Goal: Check status

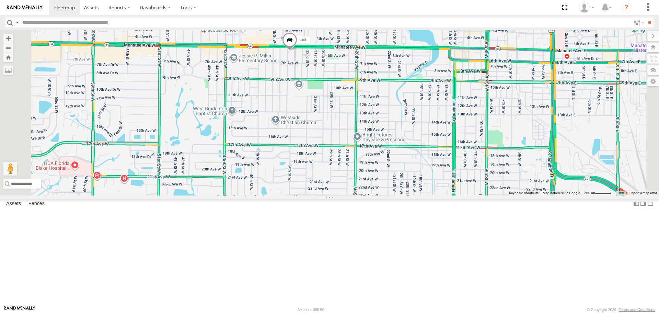
drag, startPoint x: 370, startPoint y: 70, endPoint x: 370, endPoint y: 124, distance: 53.9
click at [371, 123] on div "[PERSON_NAME]" at bounding box center [329, 112] width 659 height 165
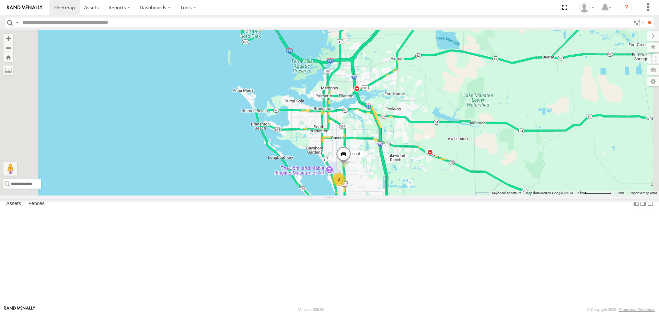
drag, startPoint x: 373, startPoint y: 189, endPoint x: 277, endPoint y: 96, distance: 134.1
click at [279, 99] on div "soul 3" at bounding box center [329, 112] width 659 height 165
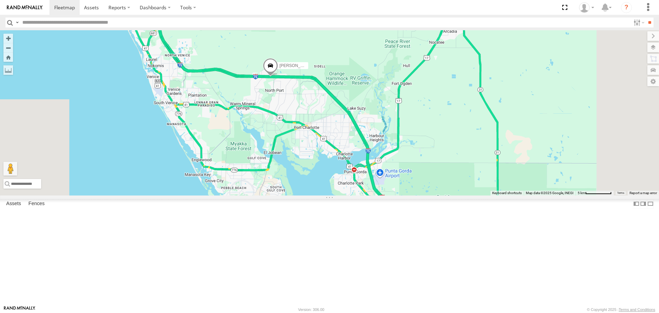
drag, startPoint x: 374, startPoint y: 195, endPoint x: 368, endPoint y: 151, distance: 44.7
click at [367, 151] on div "soul 3 [PERSON_NAME]" at bounding box center [329, 112] width 659 height 165
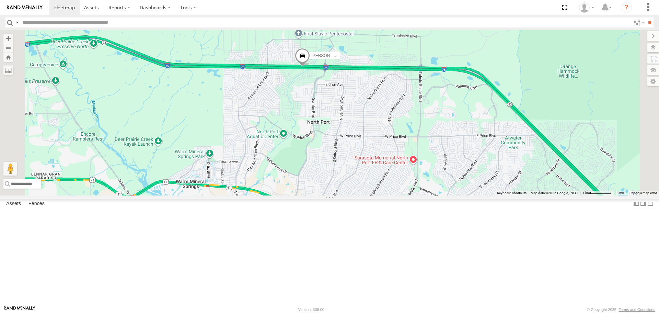
click at [310, 67] on span at bounding box center [302, 57] width 15 height 19
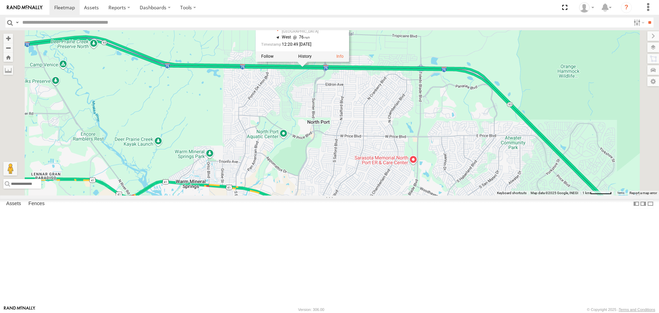
click at [358, 142] on div "soul [PERSON_NAME] [PERSON_NAME] All Assets I-75 North Port 27.09963 , -82.2145…" at bounding box center [329, 112] width 659 height 165
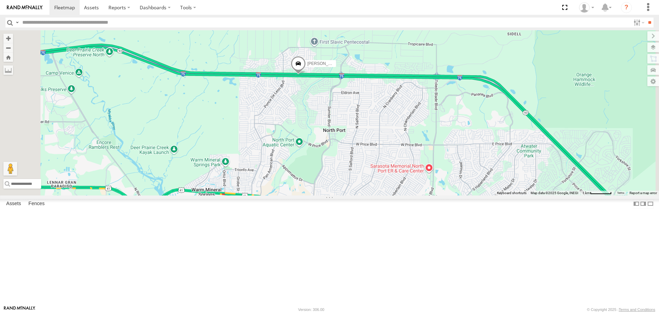
drag, startPoint x: 226, startPoint y: 91, endPoint x: 402, endPoint y: 171, distance: 193.8
click at [403, 170] on div "soul [PERSON_NAME]" at bounding box center [329, 112] width 659 height 165
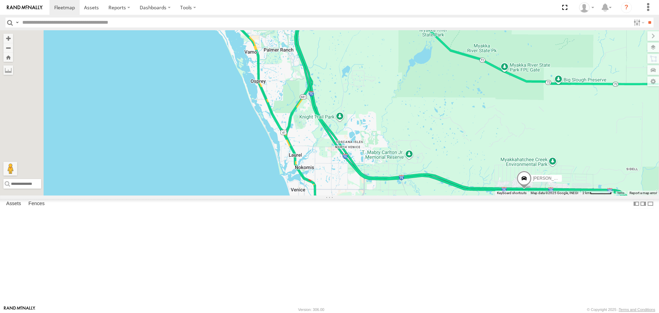
drag, startPoint x: 370, startPoint y: 102, endPoint x: 362, endPoint y: 193, distance: 91.4
click at [363, 192] on div "soul [PERSON_NAME]" at bounding box center [329, 112] width 659 height 165
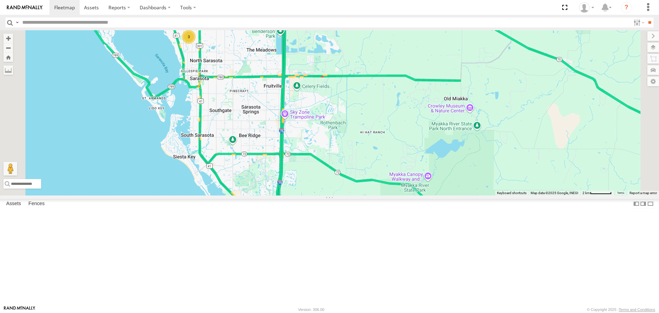
click at [336, 188] on div "soul [PERSON_NAME] 3" at bounding box center [329, 112] width 659 height 165
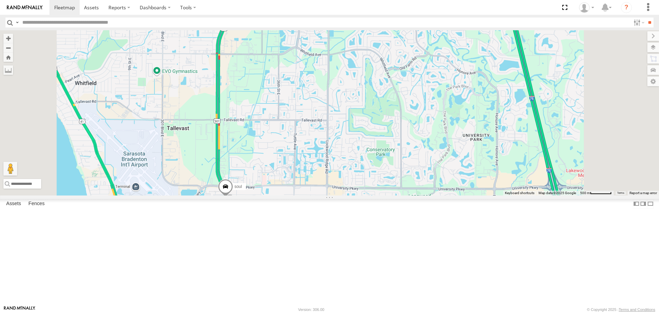
drag, startPoint x: 302, startPoint y: 173, endPoint x: 303, endPoint y: 99, distance: 74.5
click at [303, 105] on div "soul" at bounding box center [329, 112] width 659 height 165
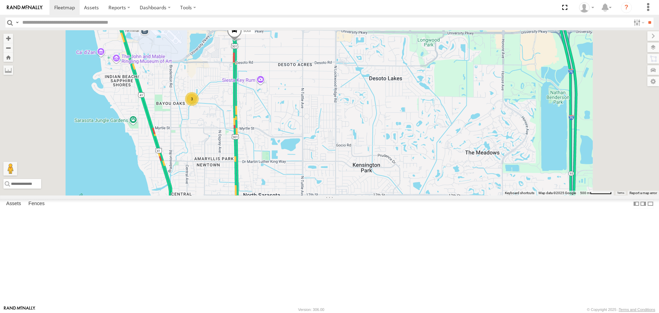
drag, startPoint x: 297, startPoint y: 195, endPoint x: 301, endPoint y: 162, distance: 33.6
click at [301, 162] on div "soul 3" at bounding box center [329, 112] width 659 height 165
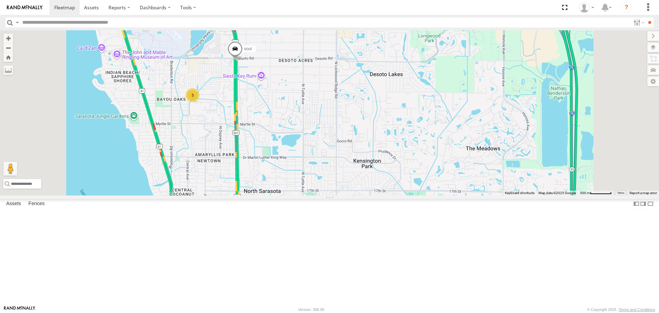
click at [243, 60] on span at bounding box center [235, 50] width 15 height 19
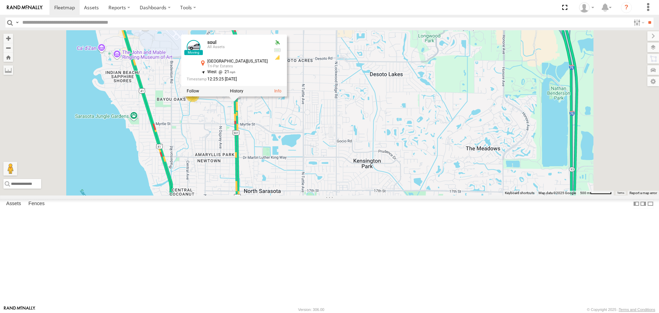
click at [298, 195] on div "soul 3 soul All Assets [STREET_ADDRESS][GEOGRAPHIC_DATA][US_STATE] Estates 27.3…" at bounding box center [329, 112] width 659 height 165
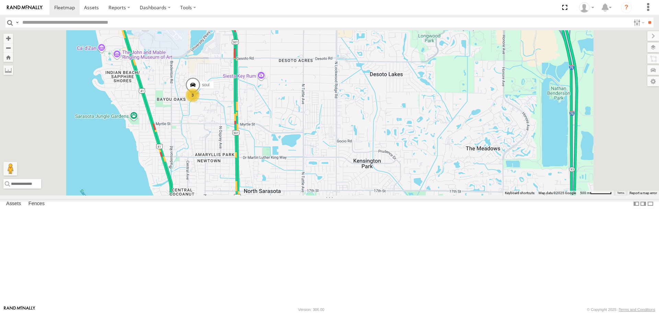
click at [316, 195] on div "soul 3" at bounding box center [329, 112] width 659 height 165
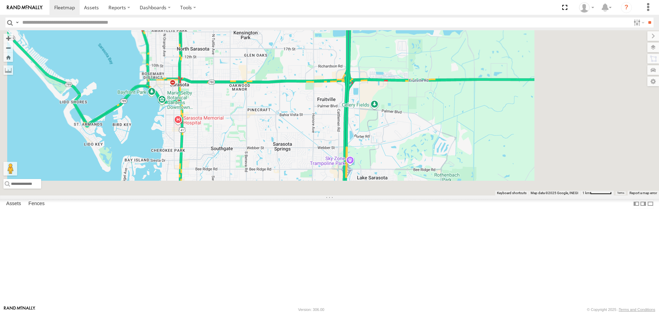
drag, startPoint x: 331, startPoint y: 245, endPoint x: 261, endPoint y: 80, distance: 179.0
click at [262, 81] on div "4" at bounding box center [329, 112] width 659 height 165
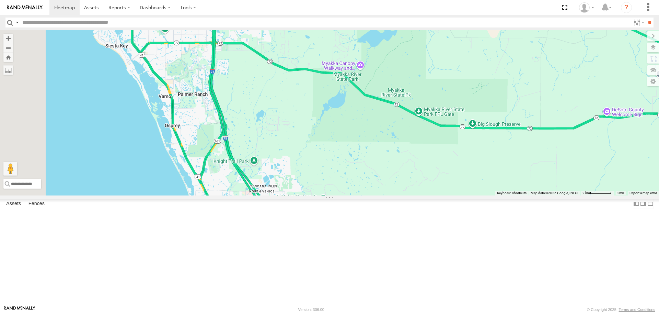
click at [337, 220] on span at bounding box center [329, 211] width 15 height 19
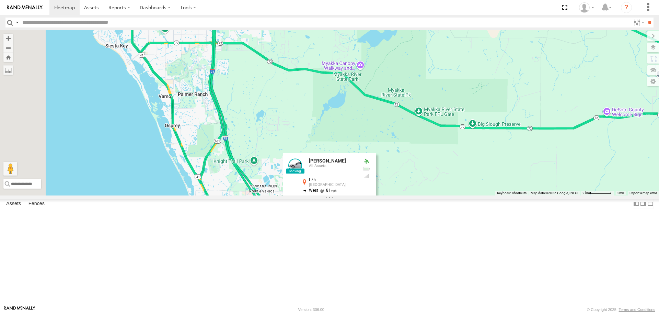
click at [437, 134] on div "[PERSON_NAME] [PERSON_NAME] All Assets I-75 Venice 27.11194 , -82.3334 West 81 …" at bounding box center [329, 112] width 659 height 165
